Goal: Information Seeking & Learning: Learn about a topic

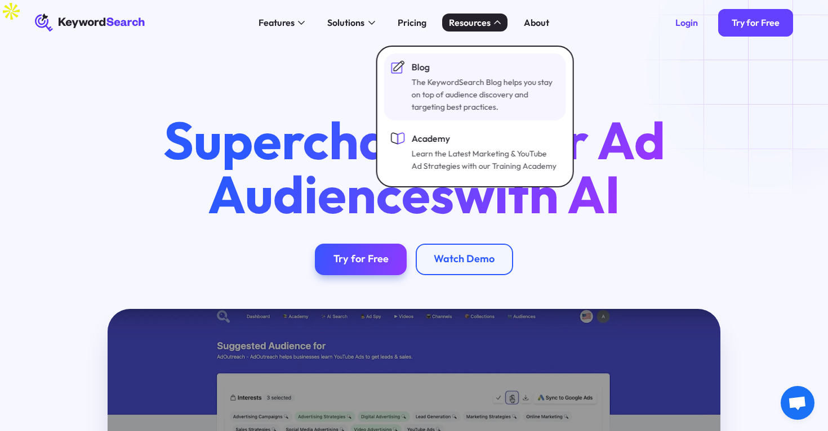
click at [442, 83] on div "The KeywordSearch Blog helps you stay on top of audience discovery and targetin…" at bounding box center [483, 95] width 145 height 38
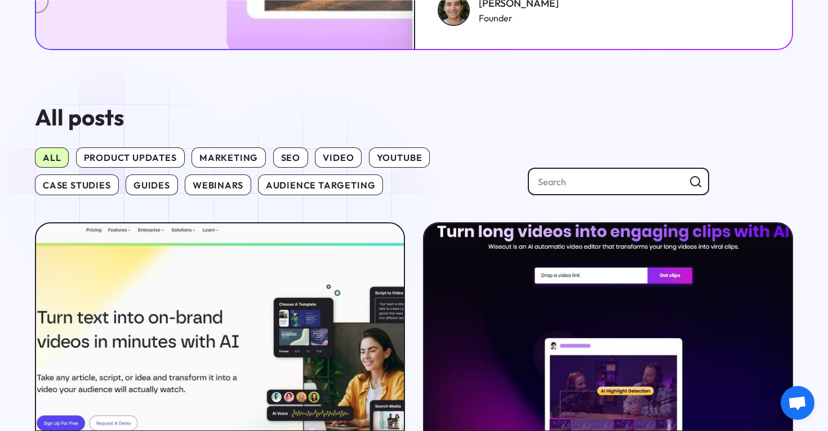
scroll to position [462, 0]
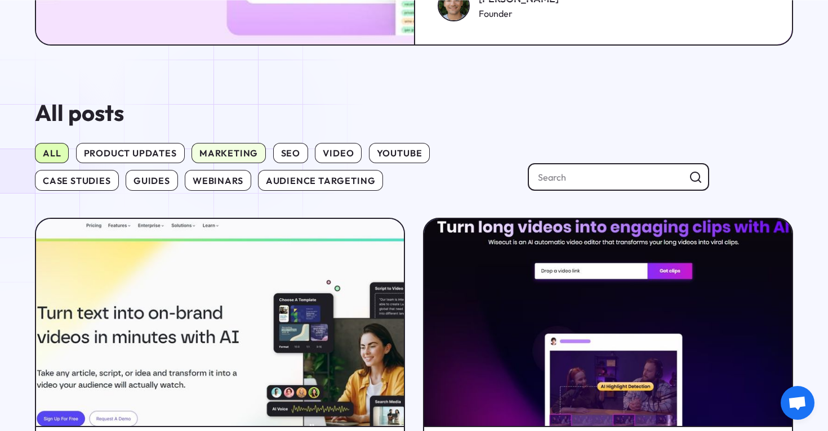
click at [234, 143] on span "marketing" at bounding box center [229, 153] width 74 height 20
click at [192, 143] on input "marketing" at bounding box center [192, 143] width 0 height 0
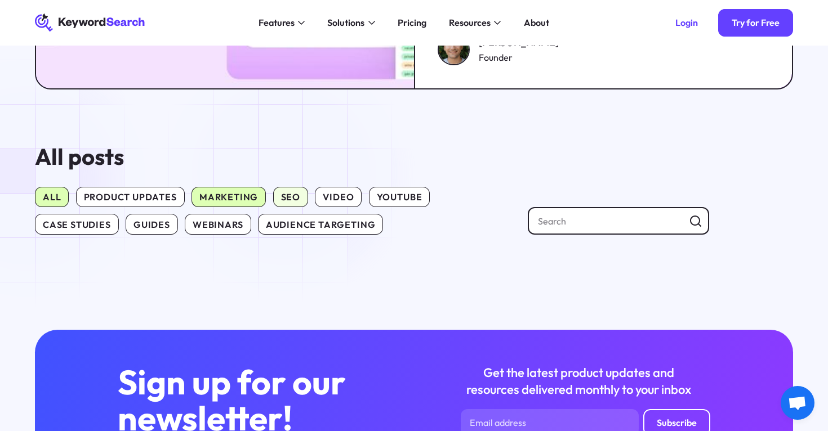
click at [284, 187] on span "SEO" at bounding box center [290, 197] width 35 height 20
click at [273, 187] on input "SEO" at bounding box center [273, 187] width 0 height 0
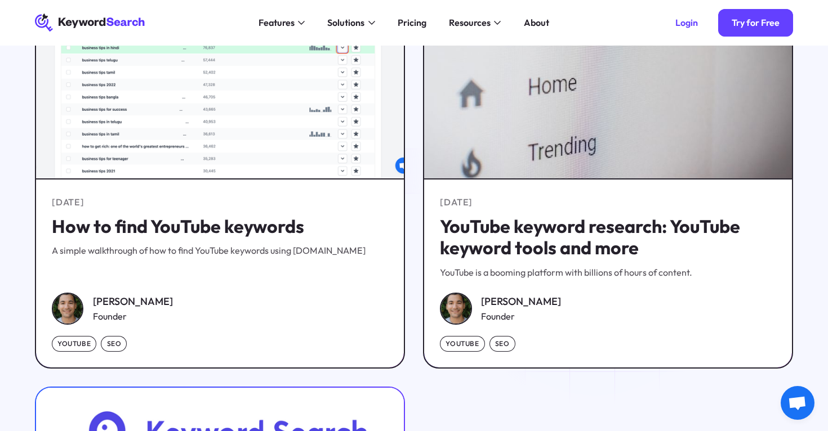
scroll to position [358, 0]
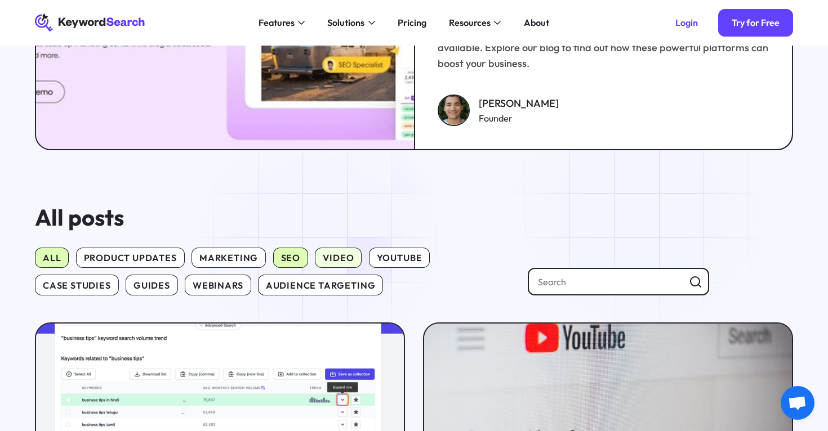
click at [319, 248] on span "VIDEO" at bounding box center [338, 258] width 47 height 20
click at [315, 248] on input "VIDEO" at bounding box center [315, 248] width 0 height 0
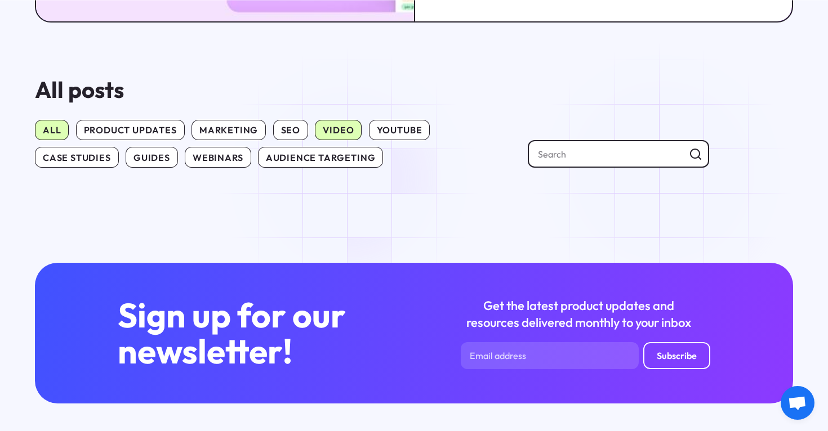
scroll to position [526, 0]
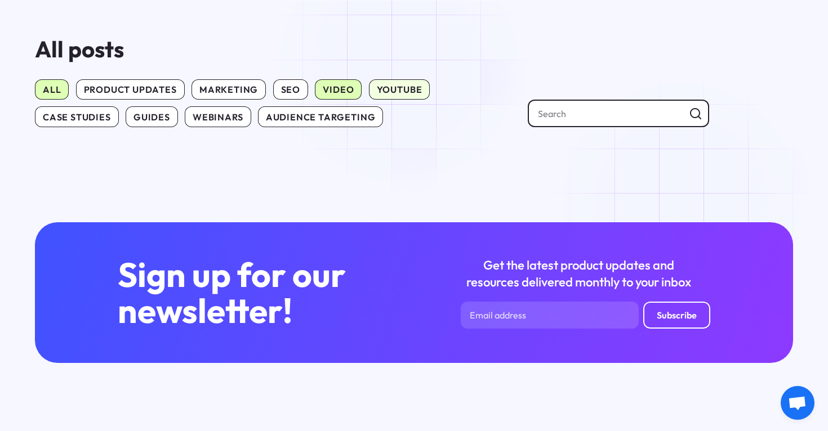
click at [399, 79] on span "Youtube" at bounding box center [399, 89] width 61 height 20
click at [369, 79] on input "Youtube" at bounding box center [369, 79] width 0 height 0
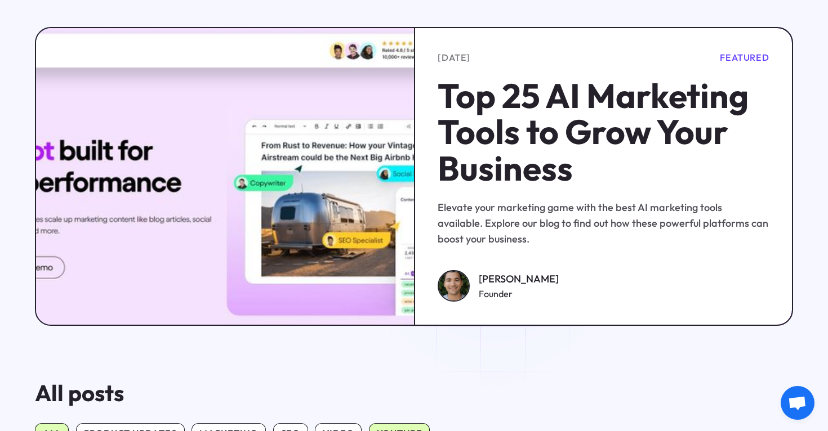
scroll to position [336, 0]
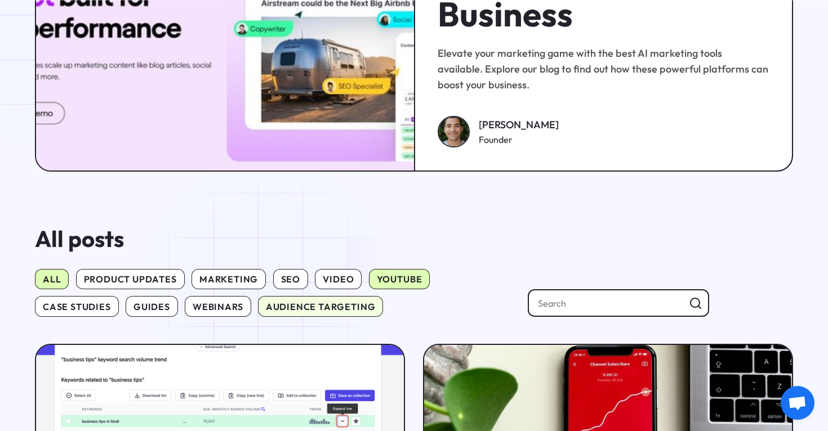
click at [266, 296] on span "audience targeting" at bounding box center [321, 306] width 126 height 20
click at [258, 296] on input "audience targeting" at bounding box center [258, 296] width 0 height 0
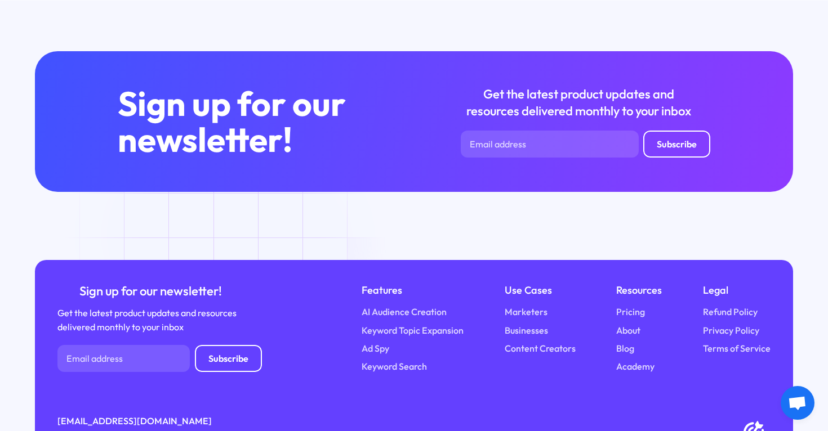
scroll to position [724, 0]
